Goal: Information Seeking & Learning: Learn about a topic

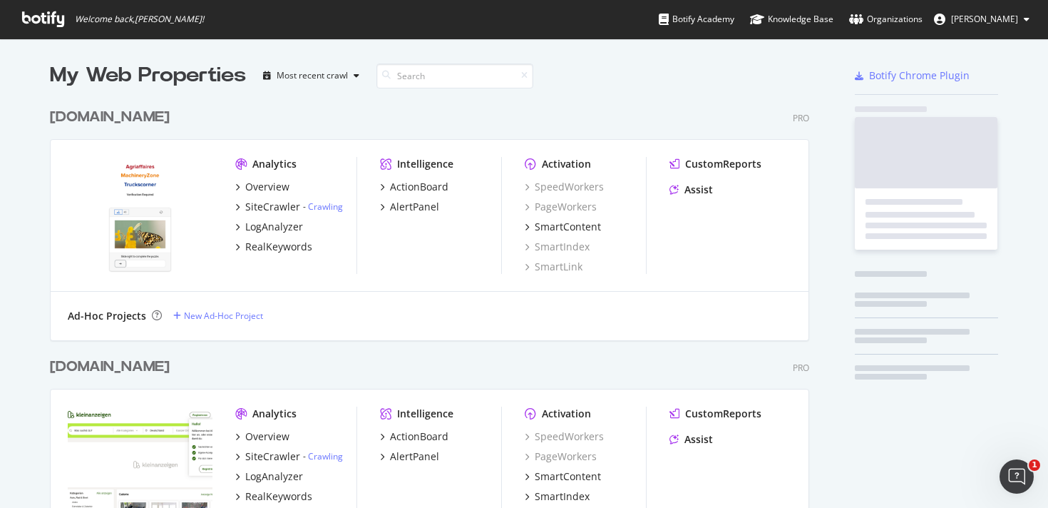
scroll to position [4064, 760]
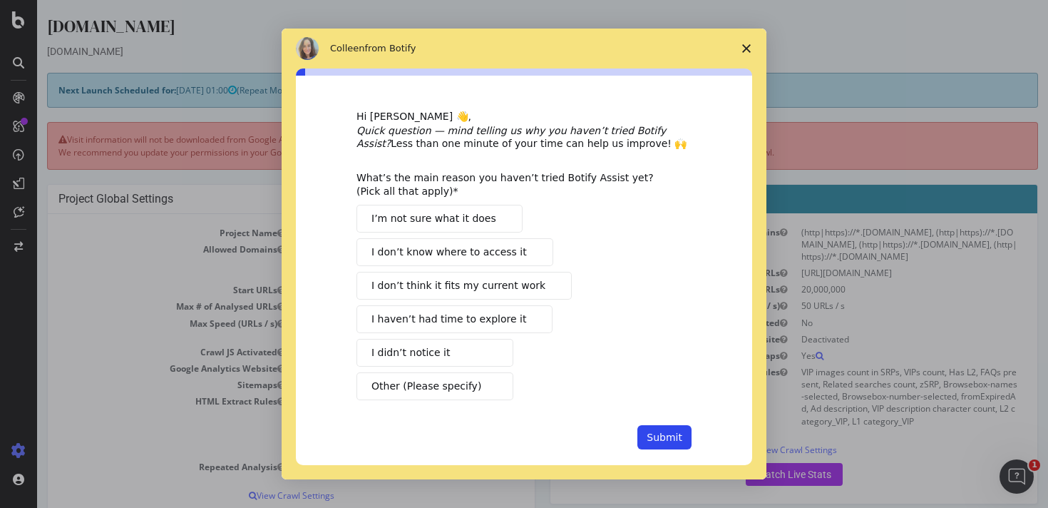
click at [664, 52] on div "Colleen from Botify" at bounding box center [524, 48] width 456 height 23
click at [746, 43] on span "Close survey" at bounding box center [746, 49] width 40 height 40
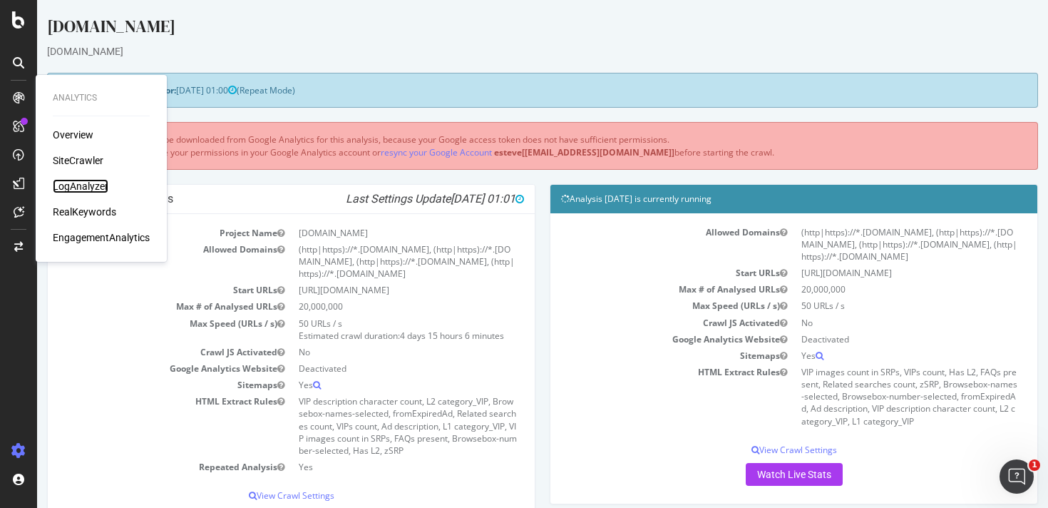
click at [88, 190] on div "LogAnalyzer" at bounding box center [81, 186] width 56 height 14
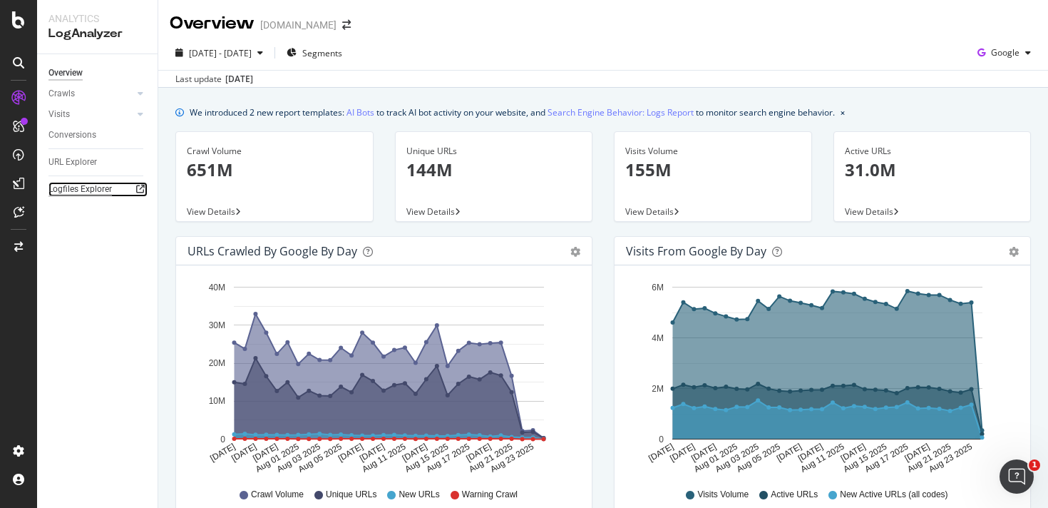
click at [94, 182] on div "Logfiles Explorer" at bounding box center [79, 189] width 63 height 15
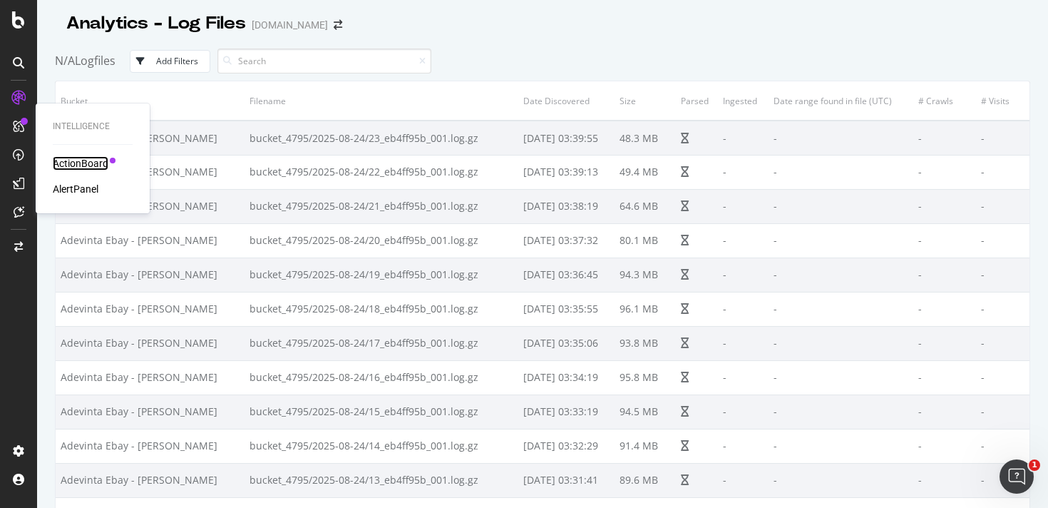
click at [101, 168] on div "ActionBoard" at bounding box center [81, 163] width 56 height 14
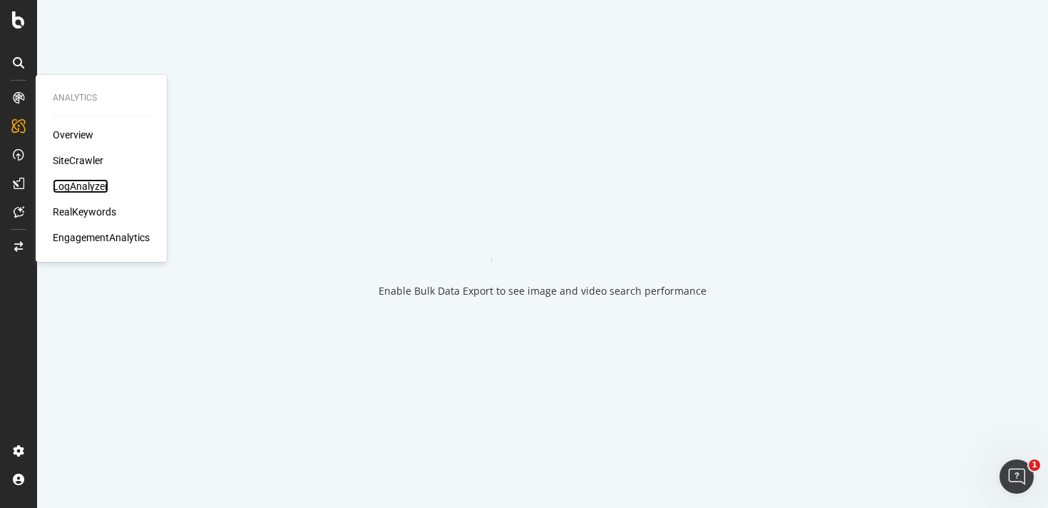
click at [74, 185] on div "LogAnalyzer" at bounding box center [81, 186] width 56 height 14
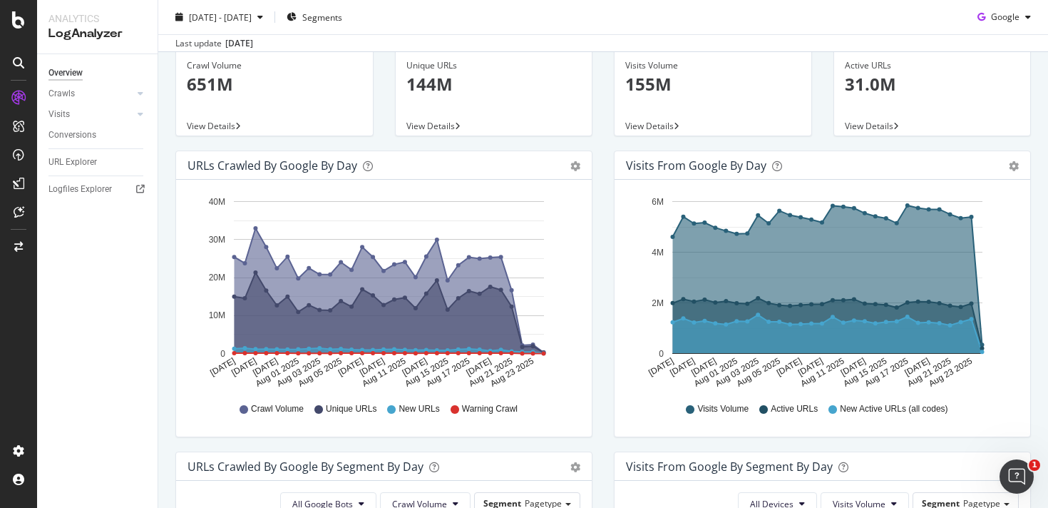
scroll to position [19, 0]
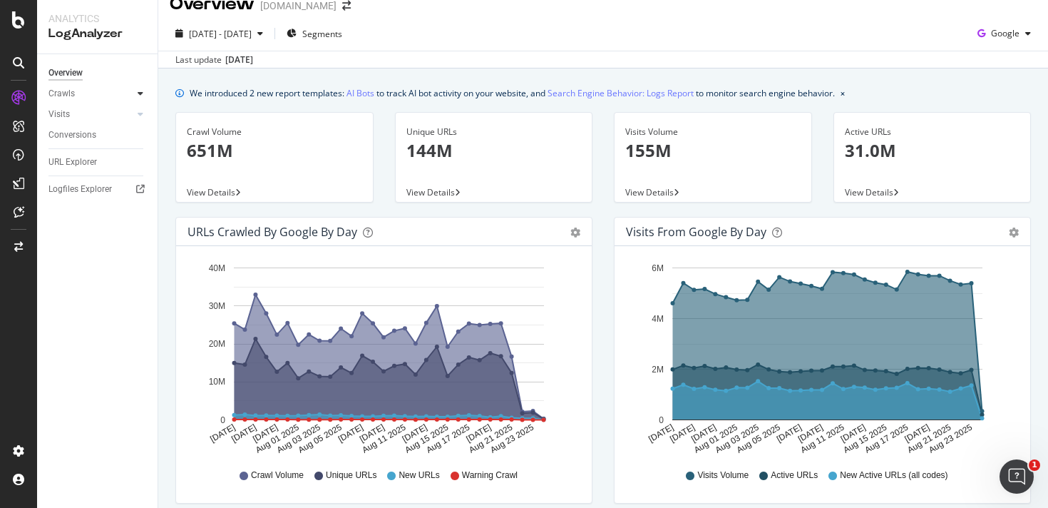
click at [138, 97] on icon at bounding box center [141, 93] width 6 height 9
click at [72, 172] on div "HTTP Codes" at bounding box center [79, 170] width 48 height 15
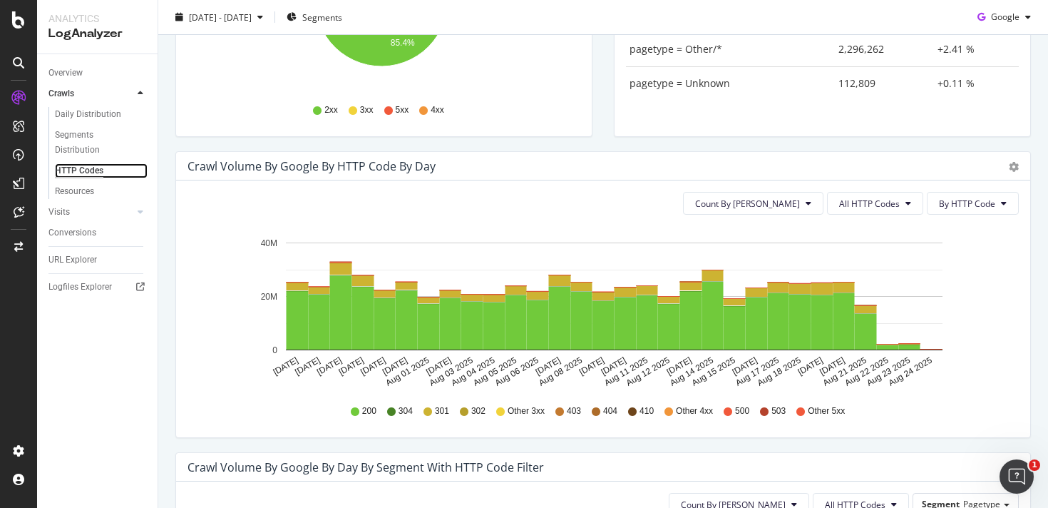
scroll to position [340, 0]
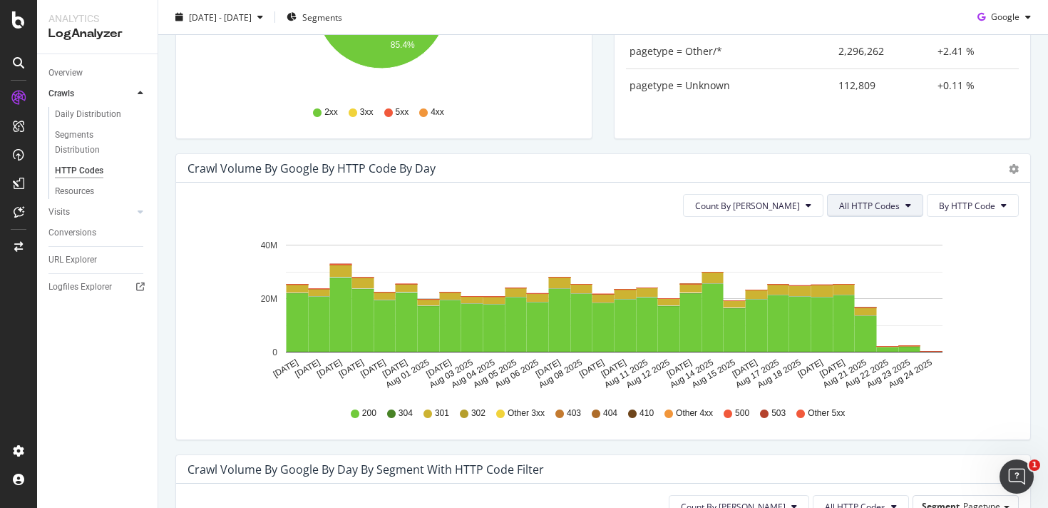
click at [844, 210] on span "All HTTP Codes" at bounding box center [869, 206] width 61 height 12
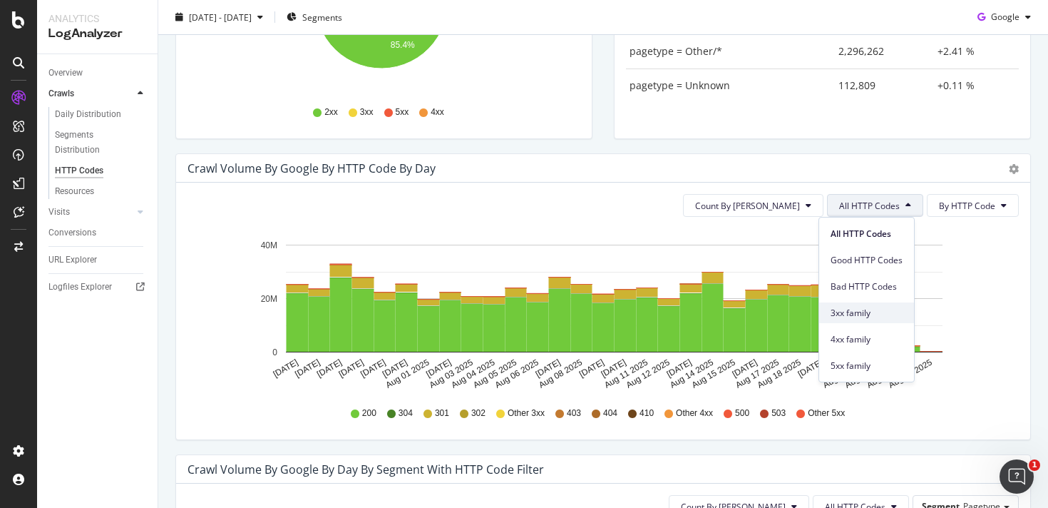
click at [862, 310] on span "3xx family" at bounding box center [866, 313] width 72 height 13
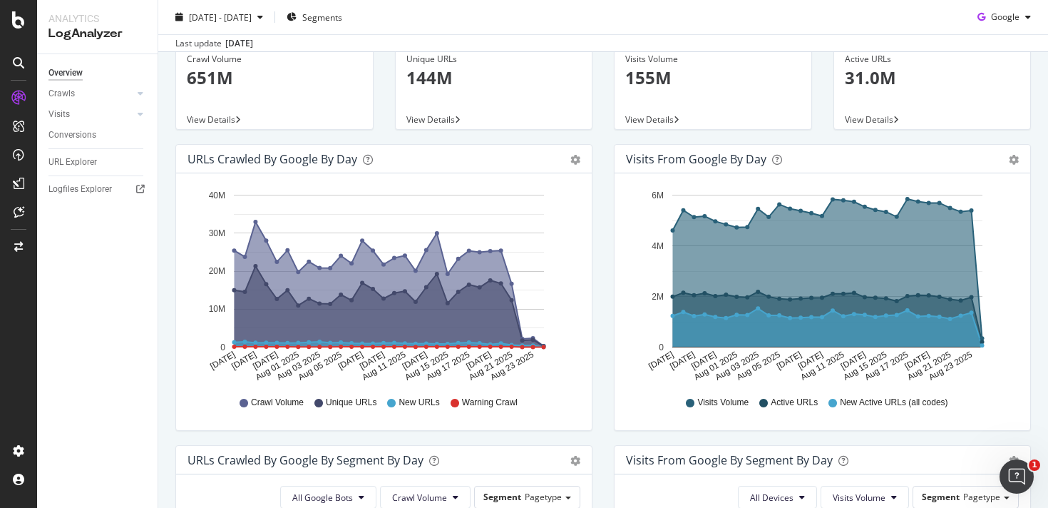
scroll to position [93, 0]
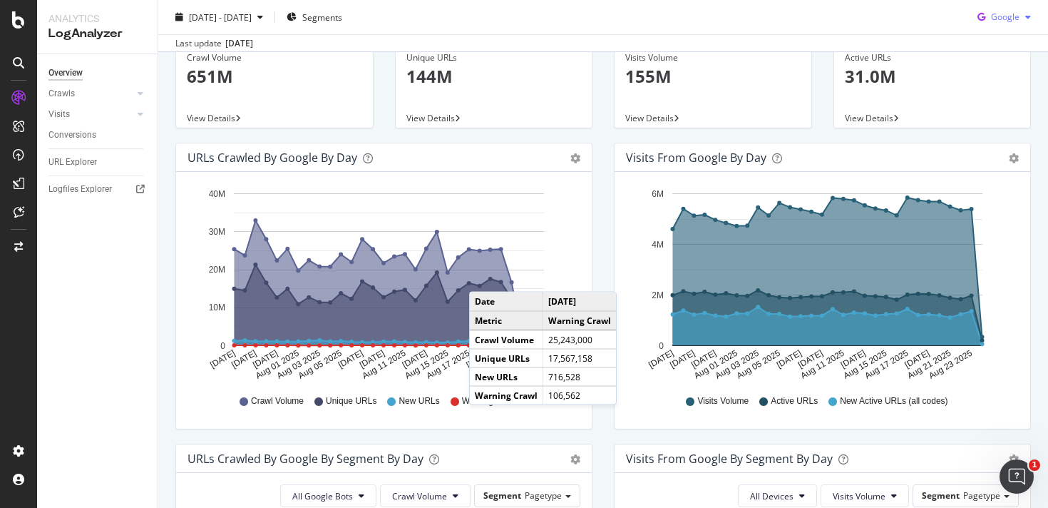
click at [993, 26] on div "Google" at bounding box center [1004, 16] width 65 height 21
click at [1008, 100] on span "OpenAI" at bounding box center [1005, 98] width 53 height 13
